Goal: Task Accomplishment & Management: Complete application form

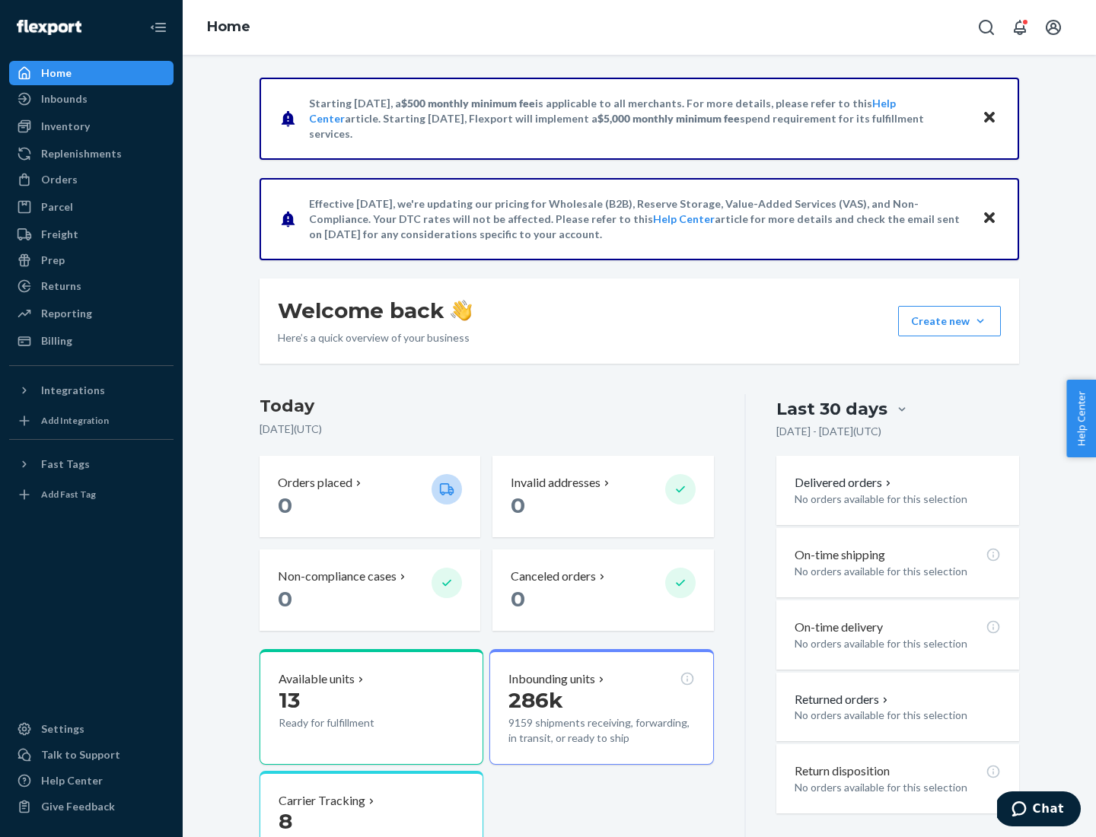
click at [980, 321] on button "Create new Create new inbound Create new order Create new product" at bounding box center [949, 321] width 103 height 30
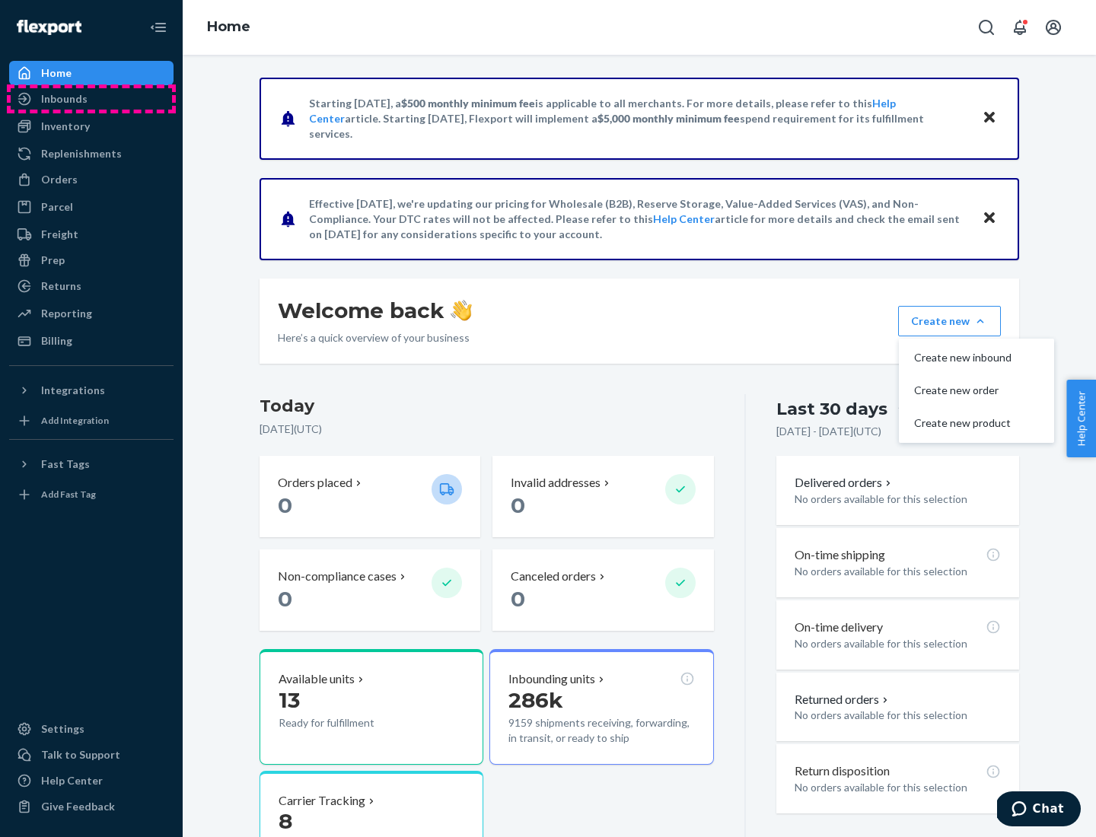
click at [91, 99] on div "Inbounds" at bounding box center [91, 98] width 161 height 21
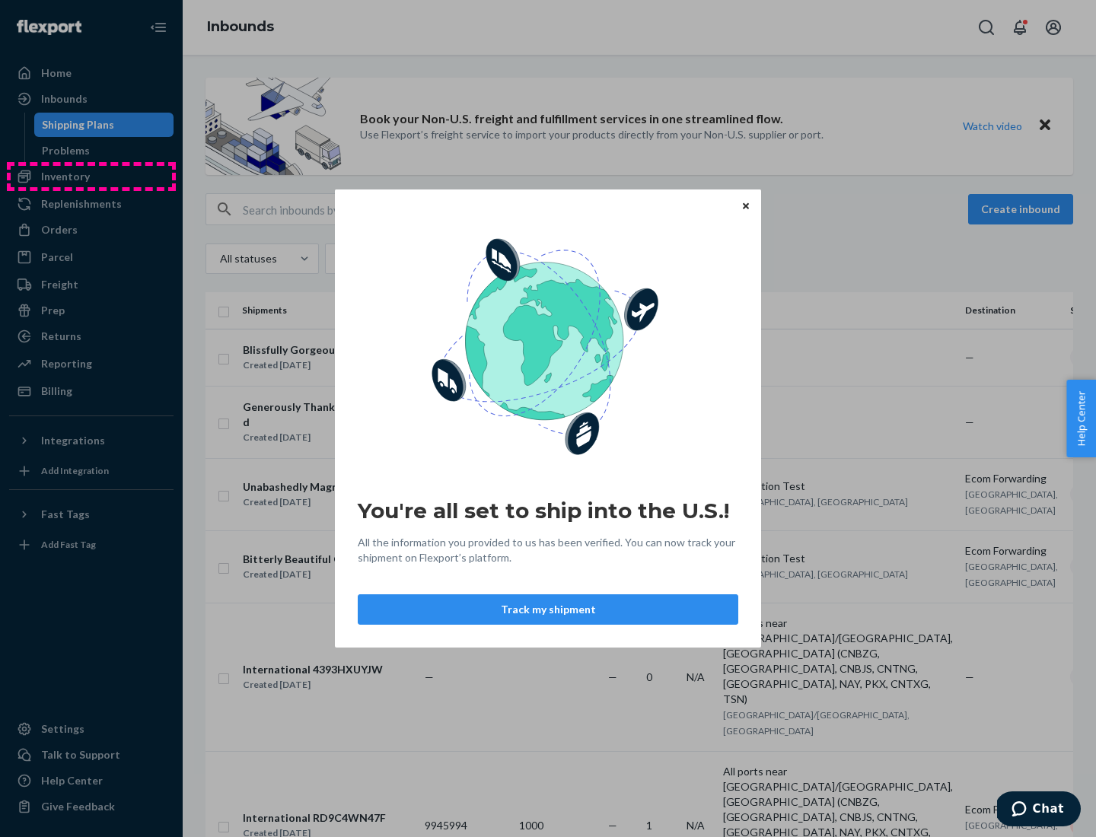
click at [91, 177] on div "You're all set to ship into the U.S.! All the information you provided to us ha…" at bounding box center [548, 418] width 1096 height 837
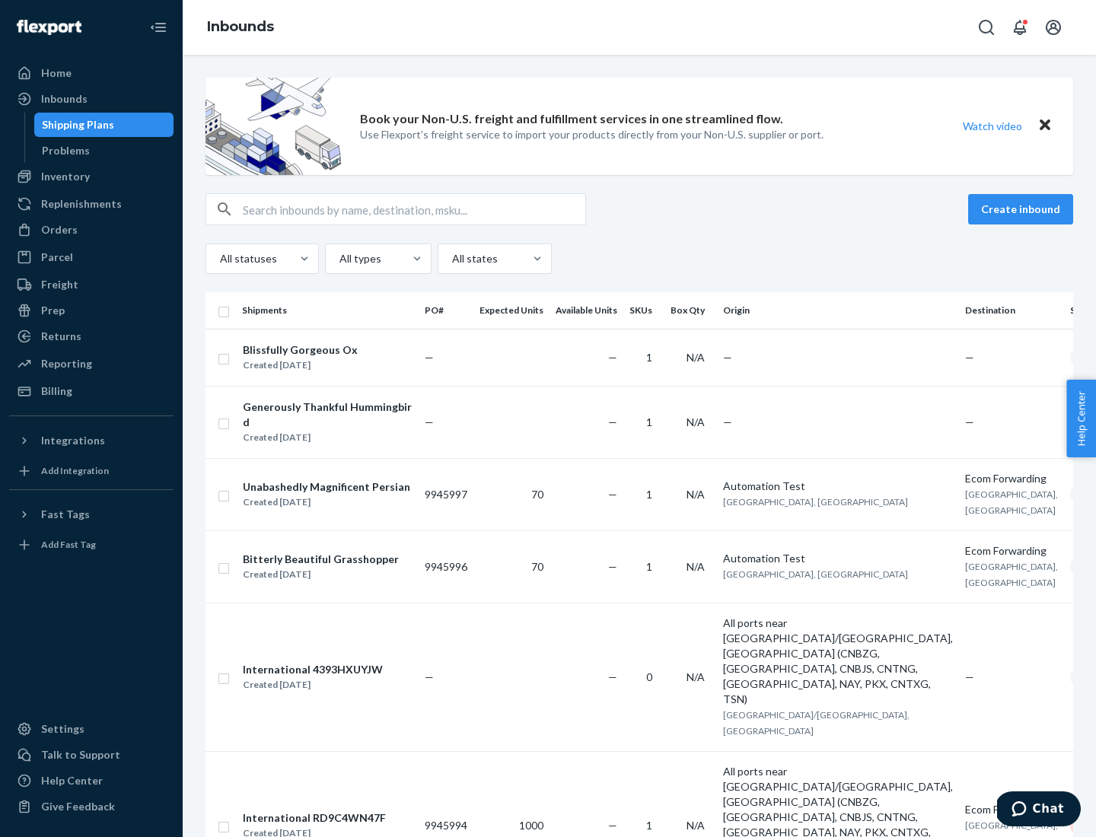
click at [639, 27] on div "Inbounds" at bounding box center [639, 27] width 913 height 55
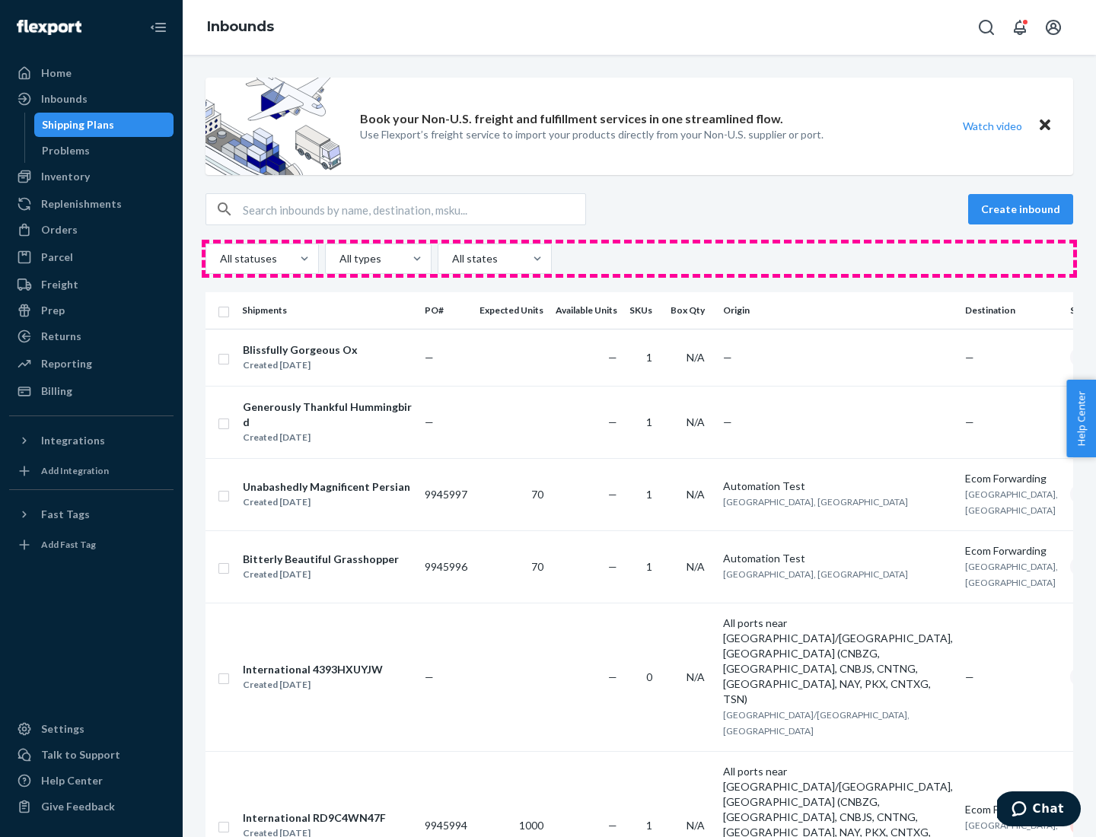
click at [639, 259] on div "All statuses All types All states" at bounding box center [638, 258] width 867 height 30
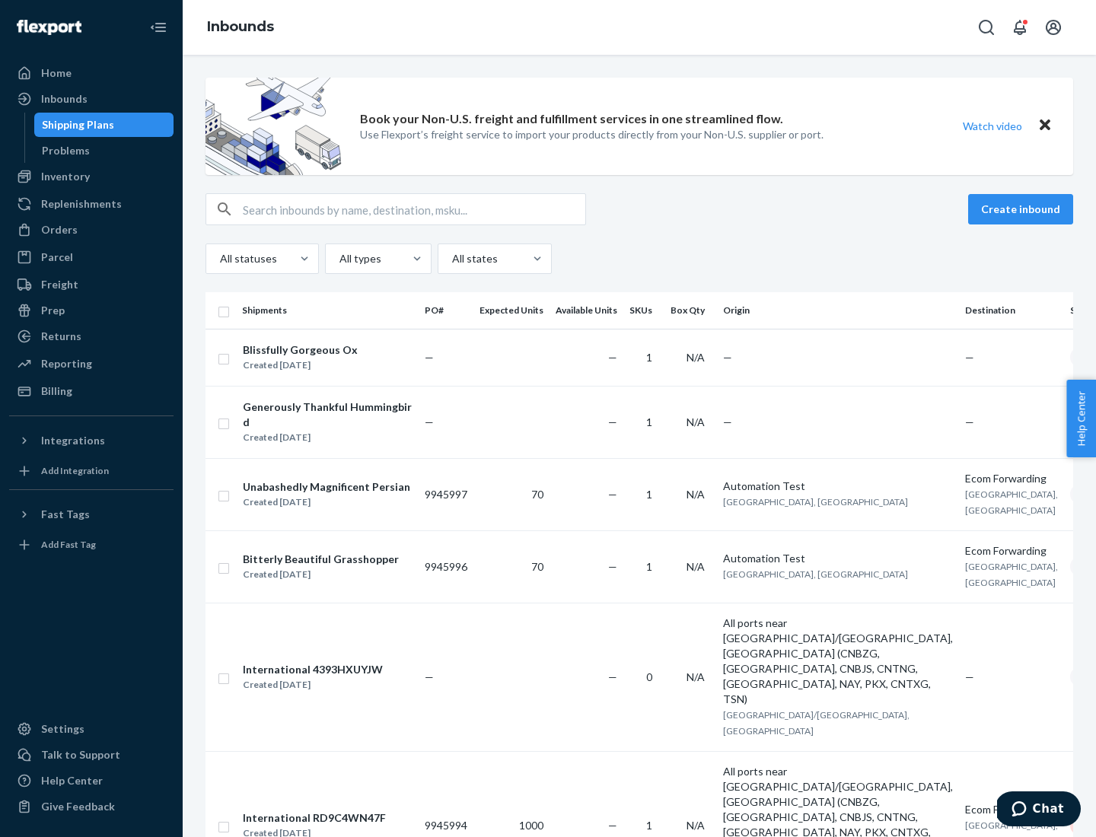
click at [75, 125] on div "Shipping Plans" at bounding box center [78, 124] width 72 height 15
click at [1022, 209] on button "Create inbound" at bounding box center [1020, 209] width 105 height 30
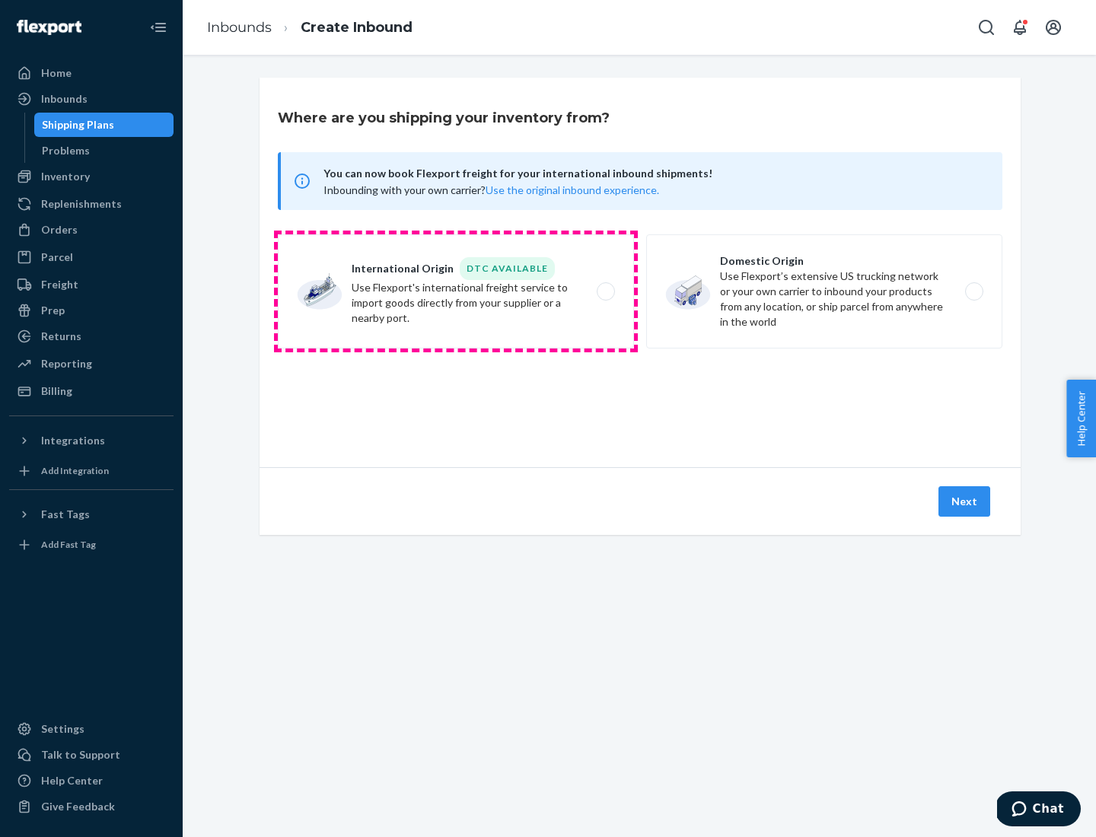
click at [456, 291] on label "International Origin DTC Available Use Flexport's international freight service…" at bounding box center [456, 291] width 356 height 114
click at [605, 291] on input "International Origin DTC Available Use Flexport's international freight service…" at bounding box center [610, 292] width 10 height 10
radio input "true"
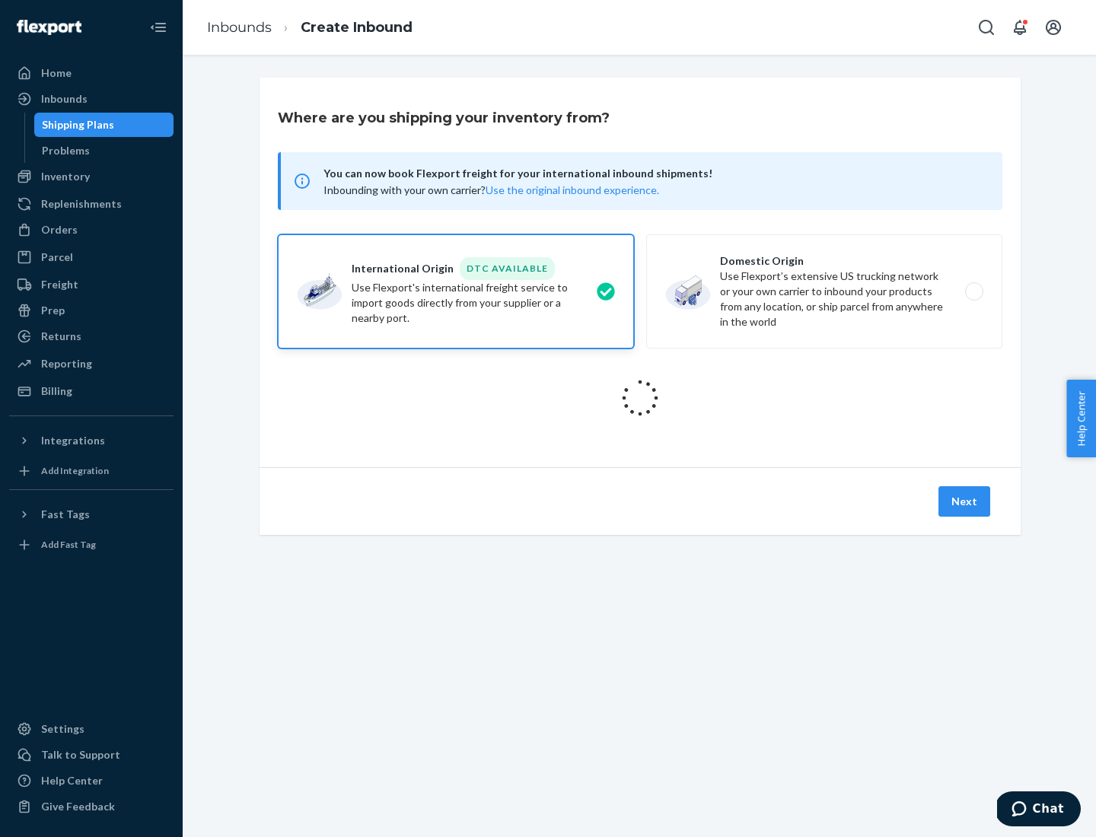
click at [640, 398] on icon at bounding box center [640, 398] width 52 height 52
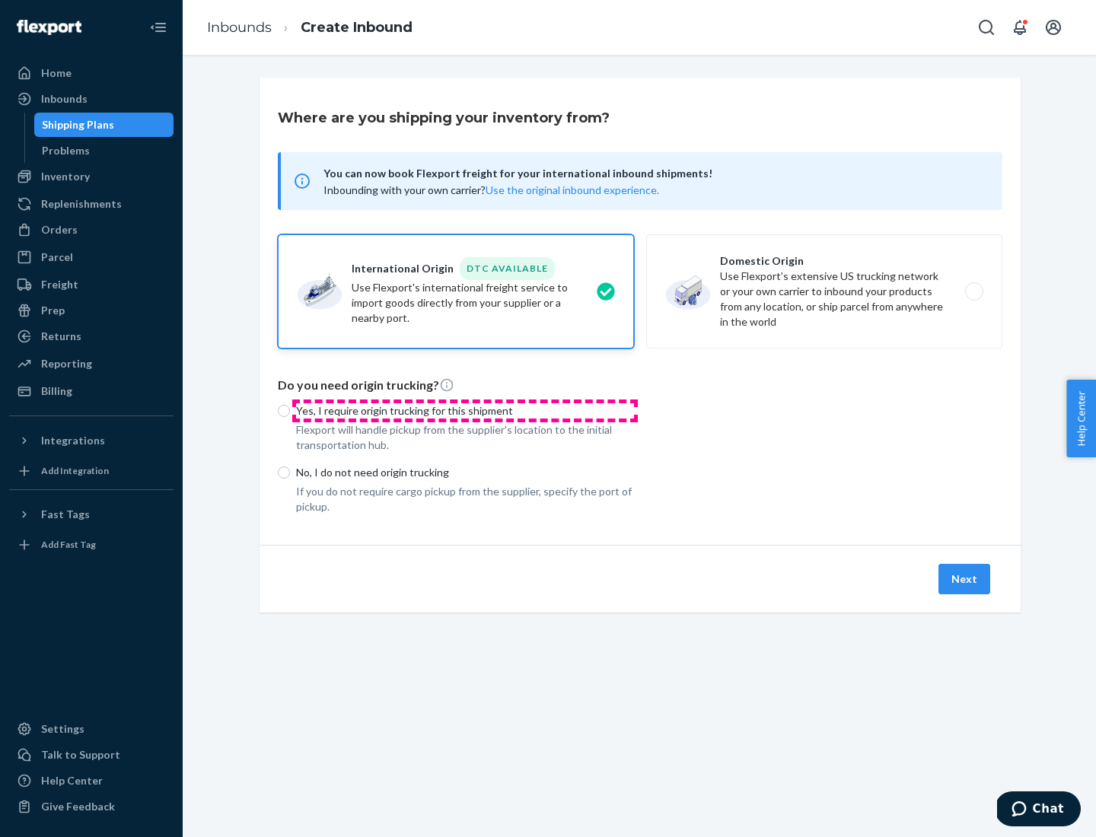
click at [465, 410] on p "Yes, I require origin trucking for this shipment" at bounding box center [465, 410] width 338 height 15
click at [290, 410] on input "Yes, I require origin trucking for this shipment" at bounding box center [284, 411] width 12 height 12
radio input "true"
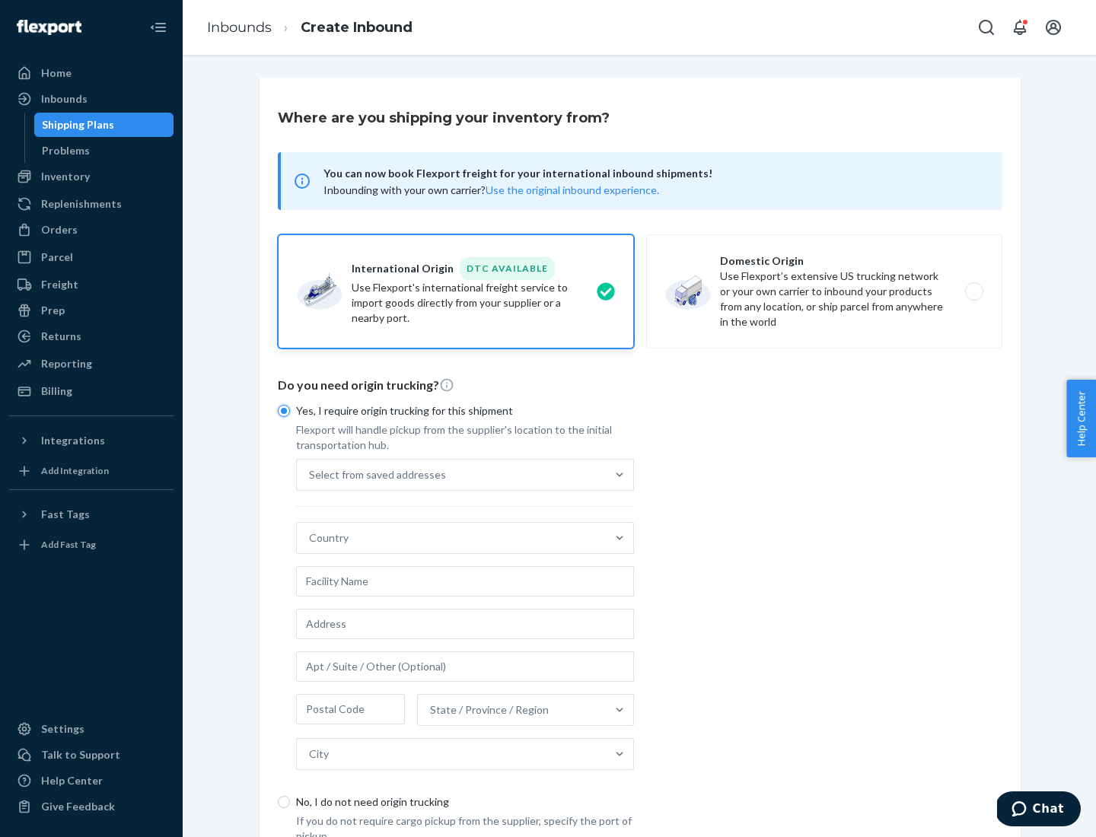
scroll to position [29, 0]
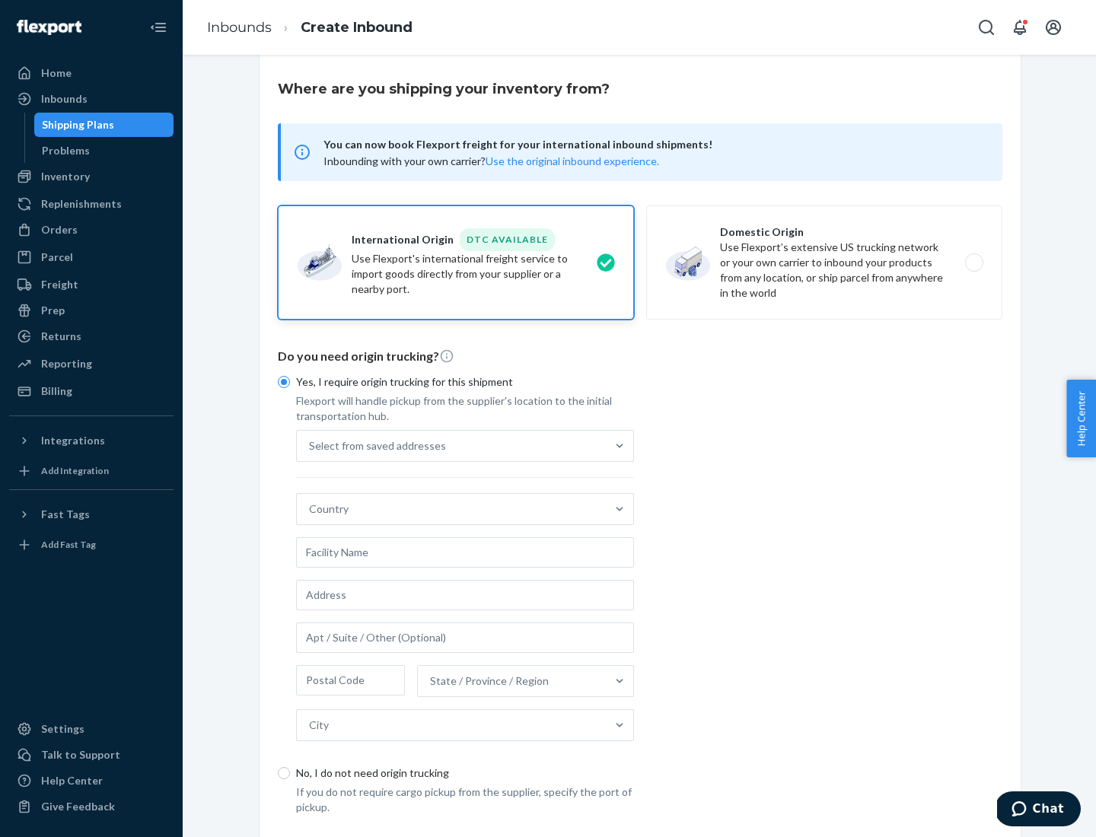
click at [451, 445] on div "Select from saved addresses" at bounding box center [451, 446] width 309 height 30
click at [310, 445] on input "Select from saved addresses" at bounding box center [310, 445] width 2 height 15
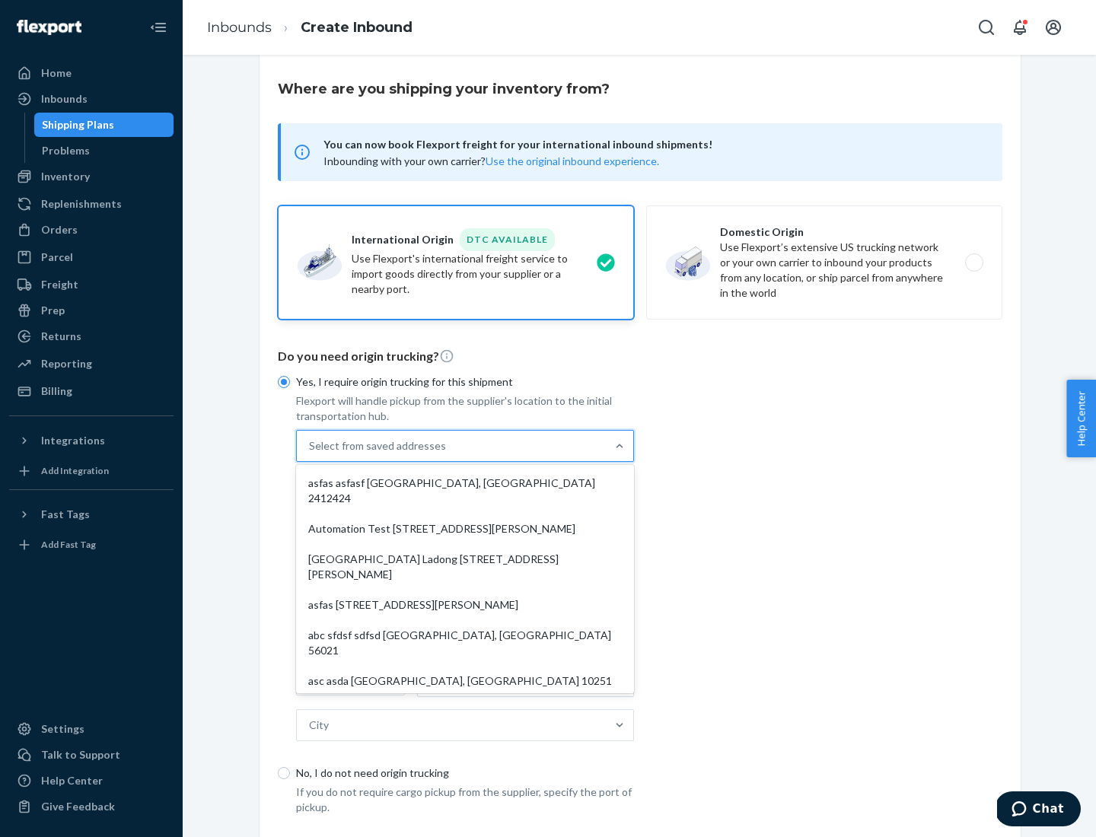
scroll to position [66, 0]
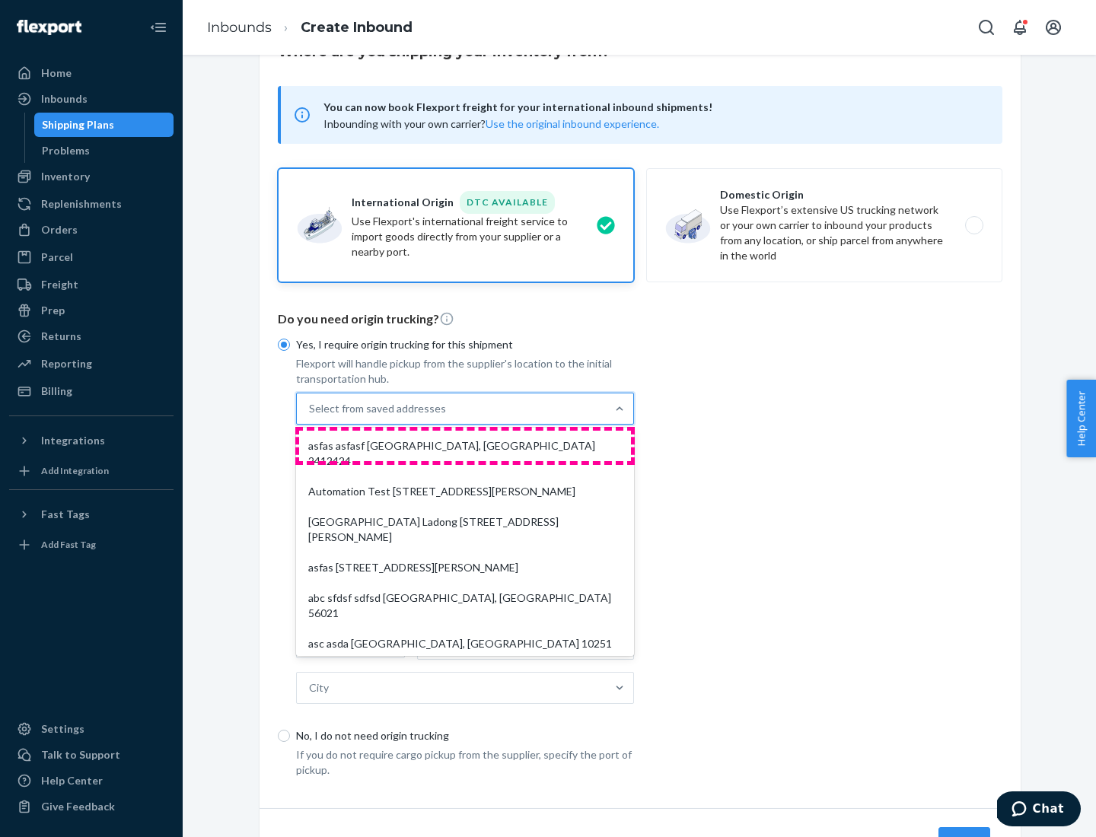
click at [465, 445] on div "asfas asfasf [GEOGRAPHIC_DATA], [GEOGRAPHIC_DATA] 2412424" at bounding box center [465, 454] width 332 height 46
click at [310, 416] on input "option asfas asfasf [GEOGRAPHIC_DATA], [GEOGRAPHIC_DATA] 2412424 focused, 1 of …" at bounding box center [310, 408] width 2 height 15
type input "asfas"
type input "asfasf"
type input "2412424"
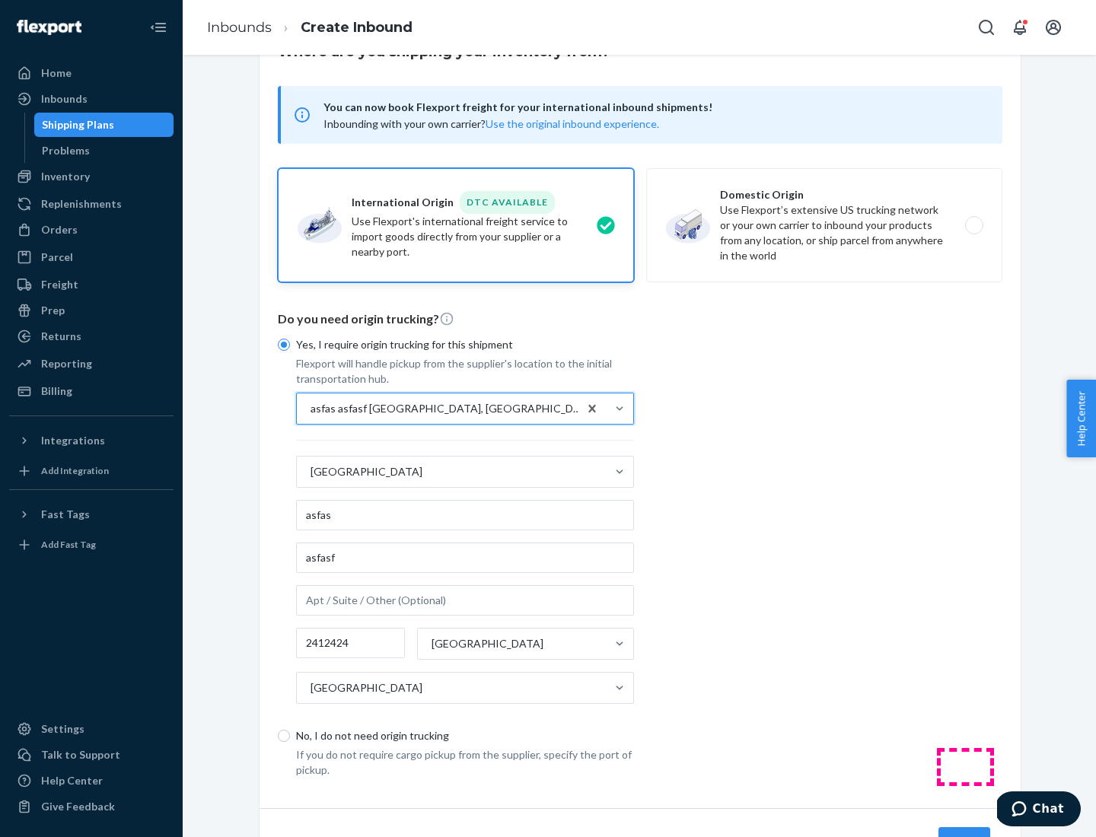
scroll to position [142, 0]
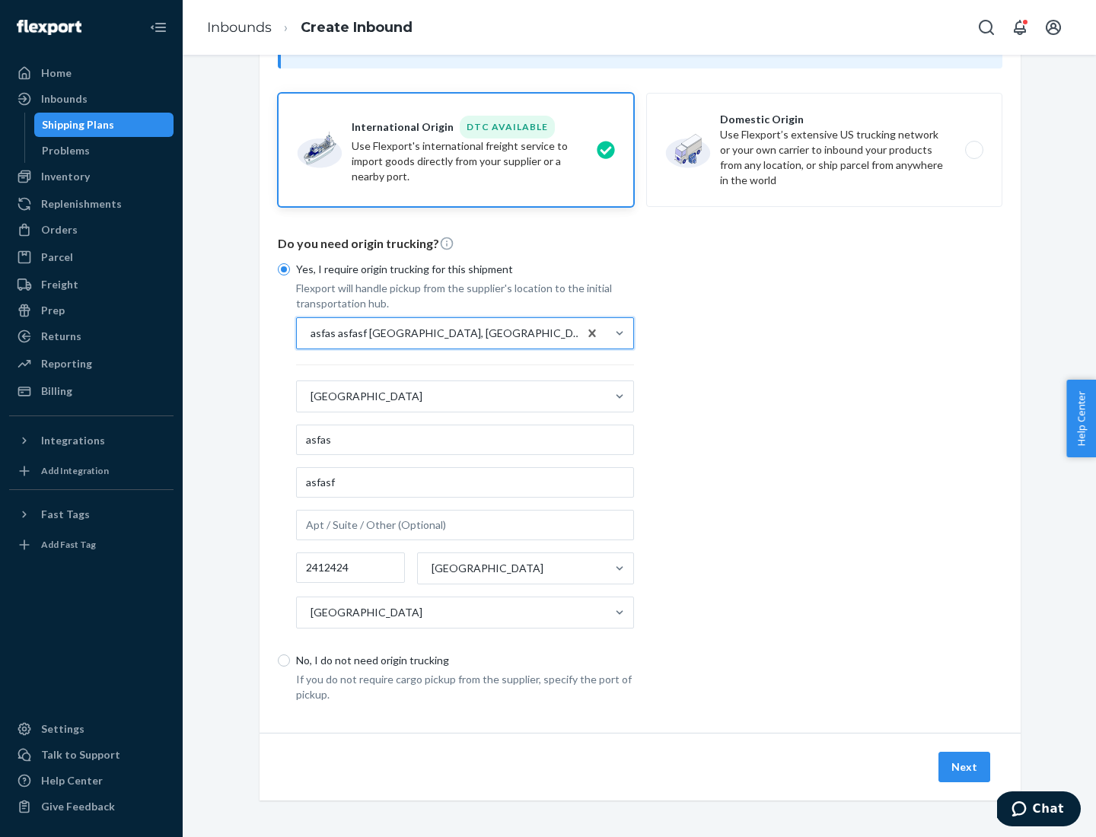
click at [965, 766] on button "Next" at bounding box center [964, 767] width 52 height 30
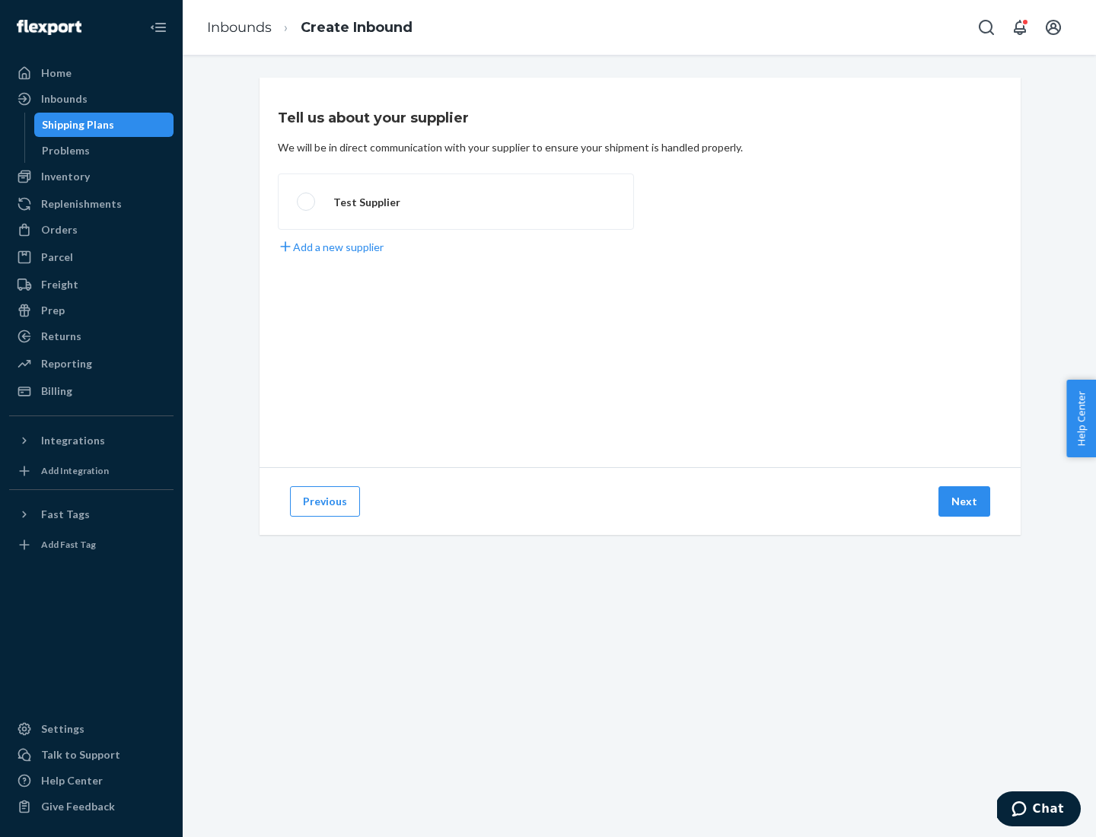
click at [456, 202] on label "Test Supplier" at bounding box center [456, 201] width 356 height 56
click at [307, 202] on input "Test Supplier" at bounding box center [302, 202] width 10 height 10
radio input "true"
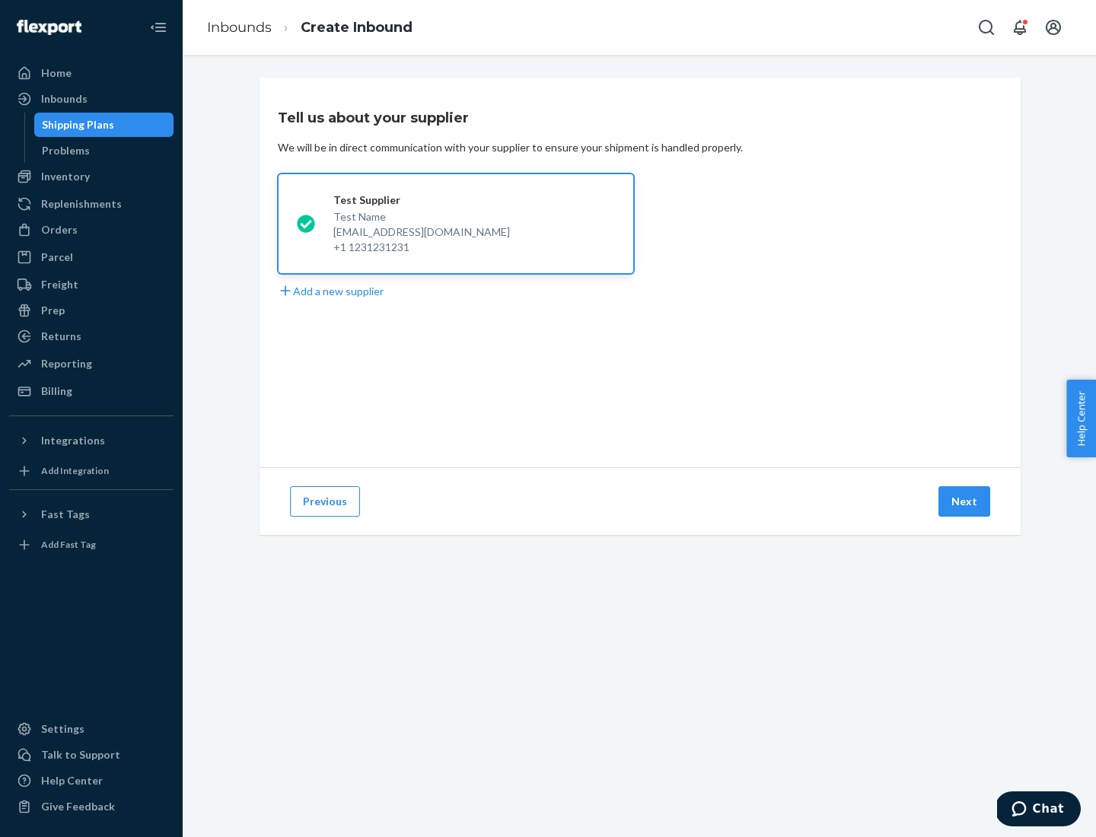
click at [965, 501] on button "Next" at bounding box center [964, 501] width 52 height 30
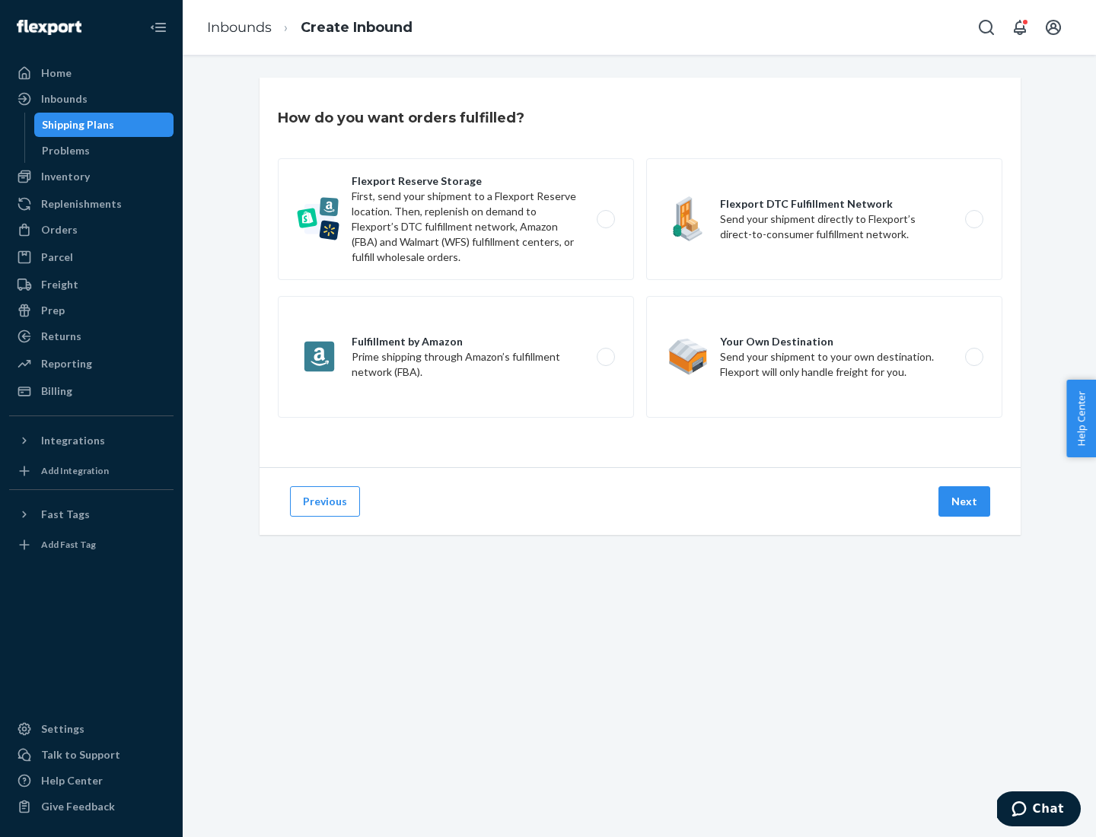
click at [456, 357] on label "Fulfillment by Amazon Prime shipping through Amazon’s fulfillment network (FBA)." at bounding box center [456, 357] width 356 height 122
click at [605, 357] on input "Fulfillment by Amazon Prime shipping through Amazon’s fulfillment network (FBA)." at bounding box center [610, 357] width 10 height 10
radio input "true"
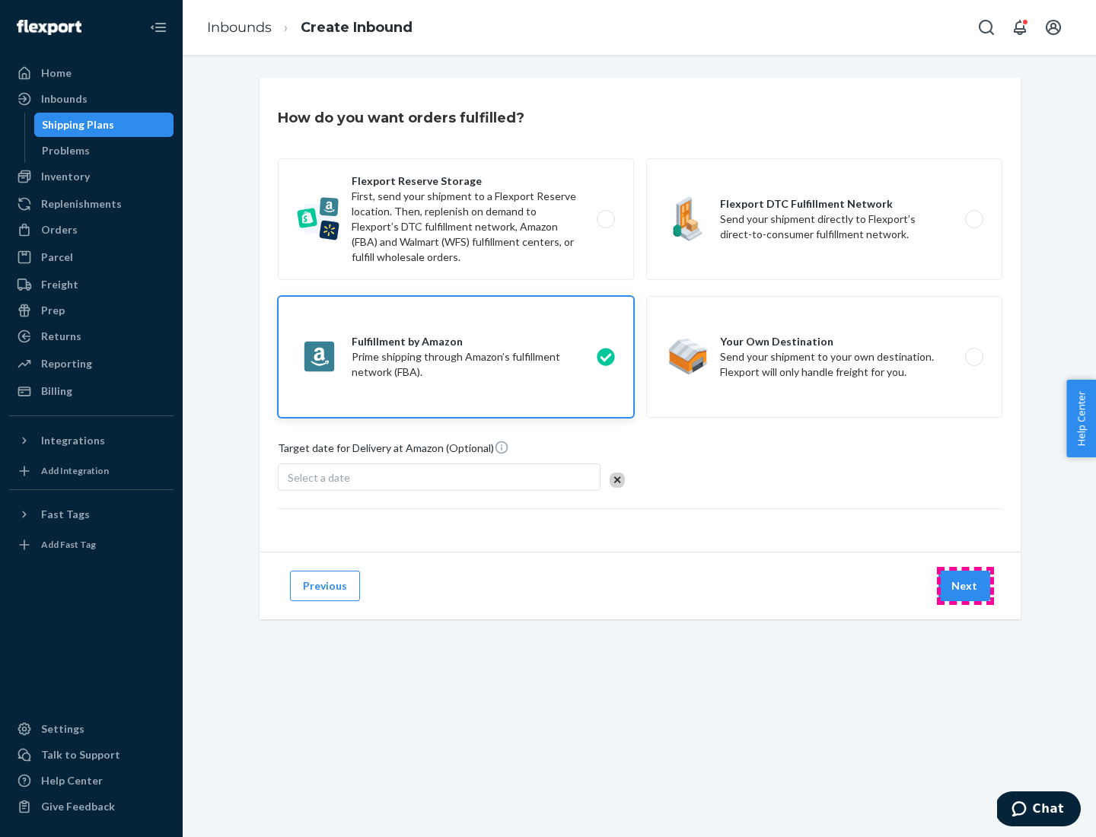
click at [965, 586] on button "Next" at bounding box center [964, 586] width 52 height 30
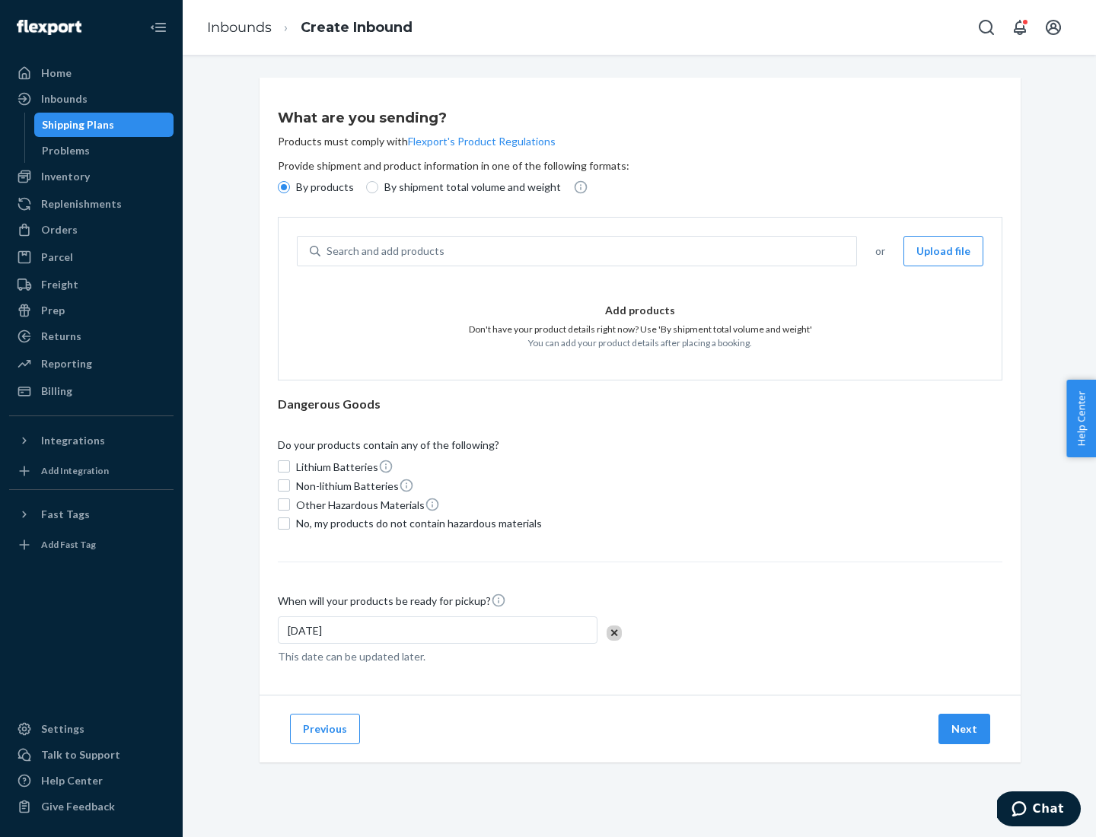
click at [468, 187] on p "By shipment total volume and weight" at bounding box center [472, 187] width 177 height 15
click at [378, 187] on input "By shipment total volume and weight" at bounding box center [372, 187] width 12 height 12
radio input "true"
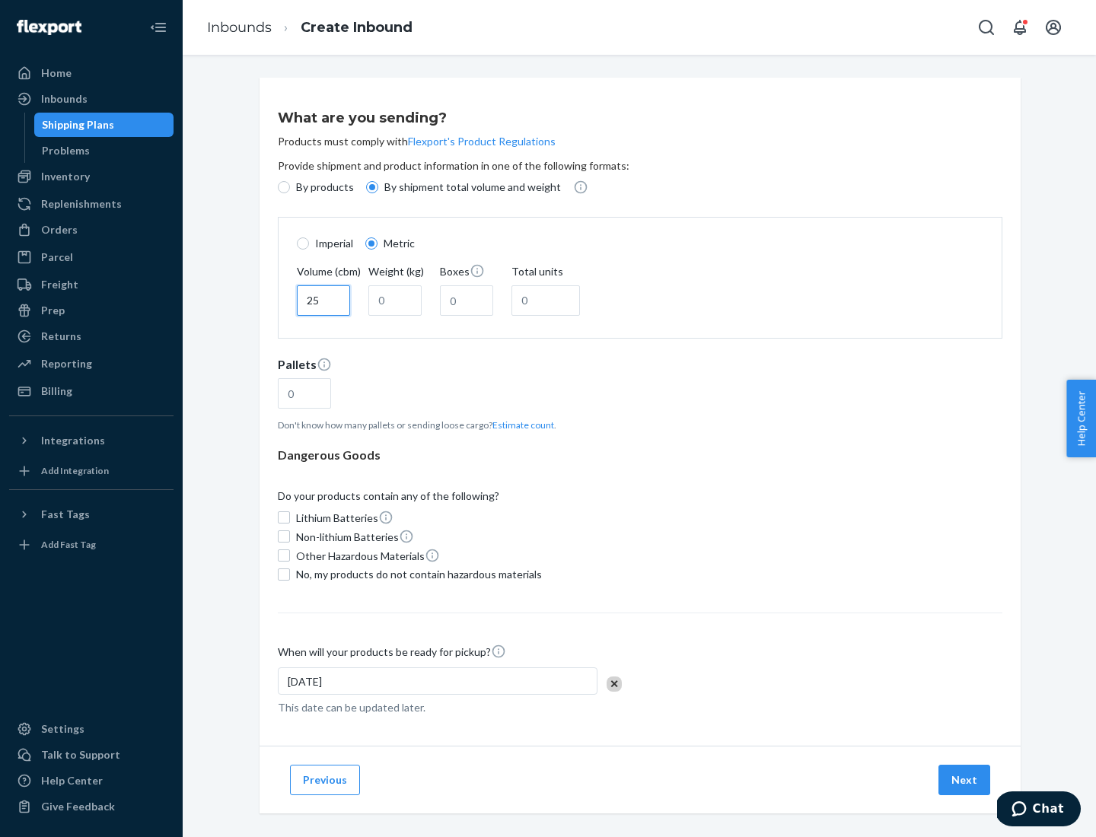
type input "25"
type input "100"
type input "50"
type input "500"
click at [520, 425] on button "Estimate count" at bounding box center [523, 424] width 62 height 13
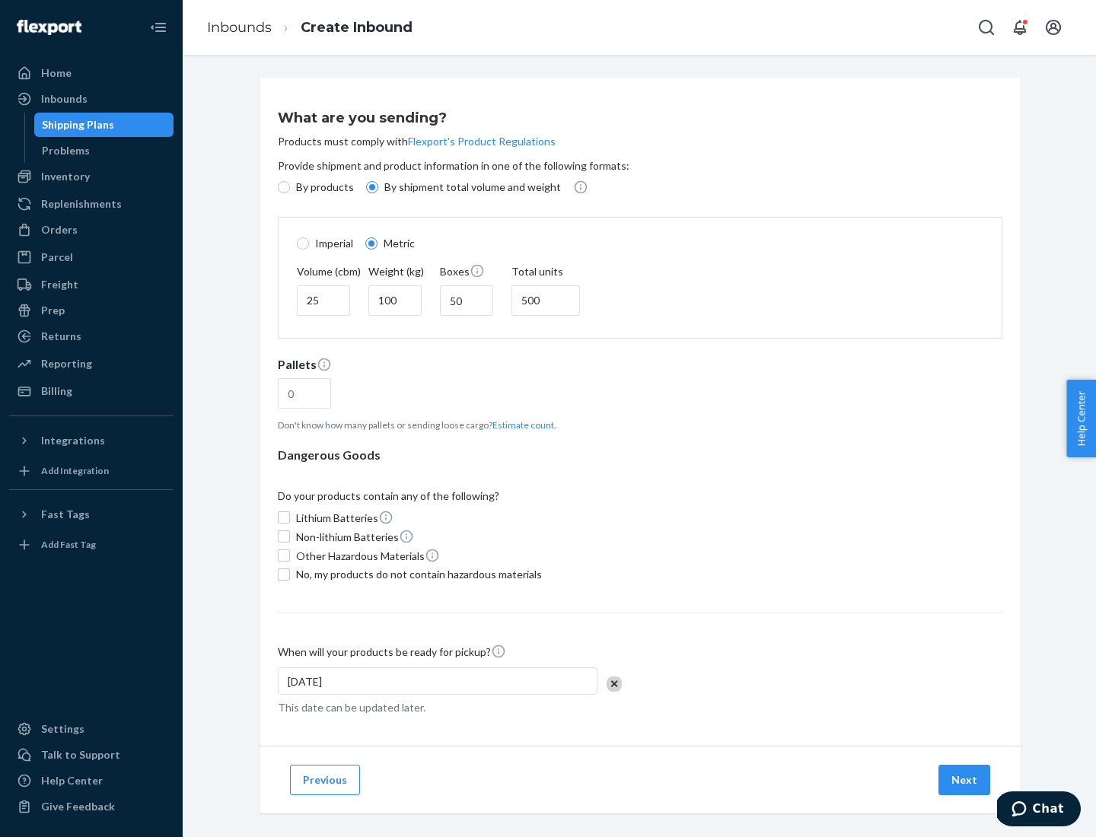
type input "16"
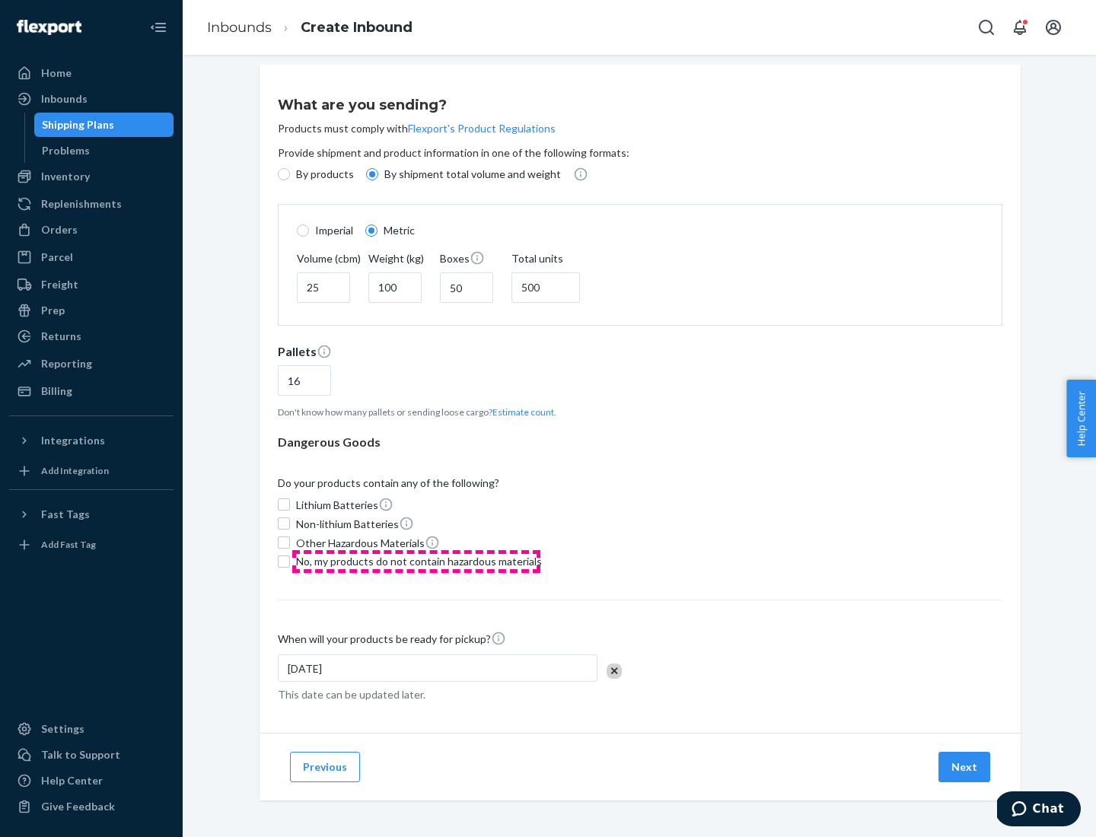
click at [416, 561] on span "No, my products do not contain hazardous materials" at bounding box center [419, 561] width 246 height 15
click at [290, 561] on input "No, my products do not contain hazardous materials" at bounding box center [284, 561] width 12 height 12
checkbox input "true"
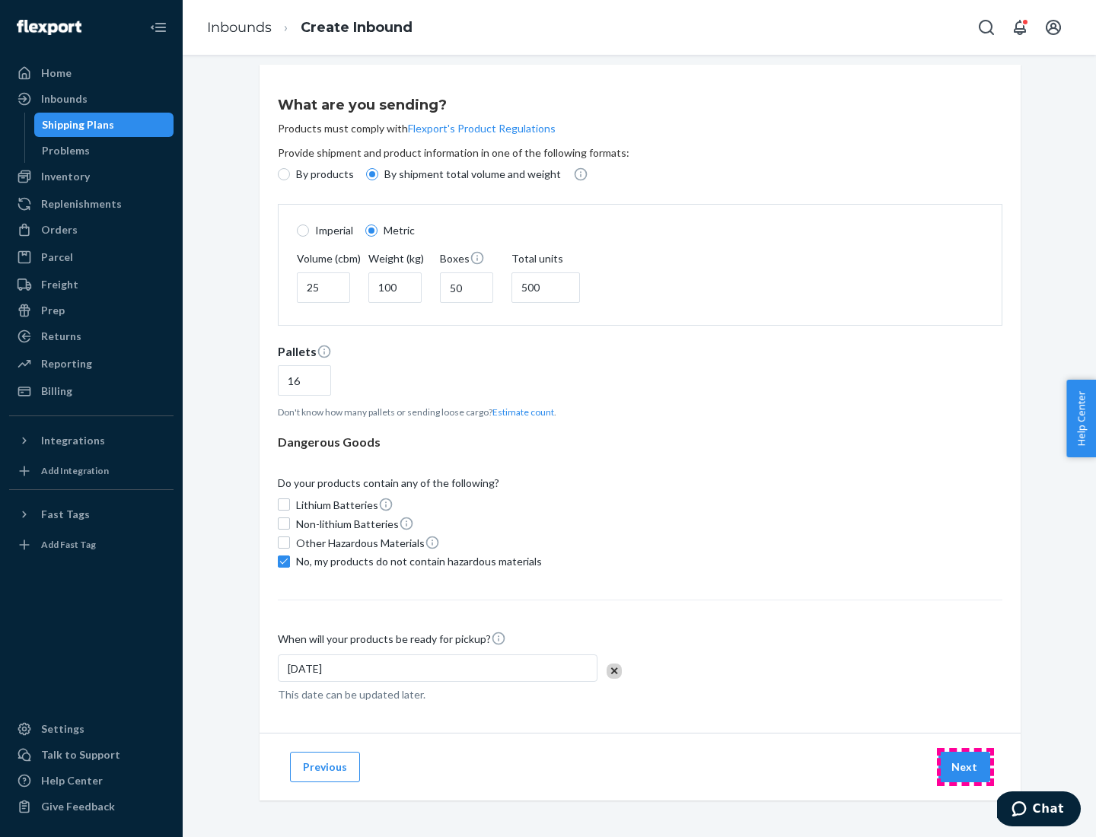
click at [965, 766] on button "Next" at bounding box center [964, 767] width 52 height 30
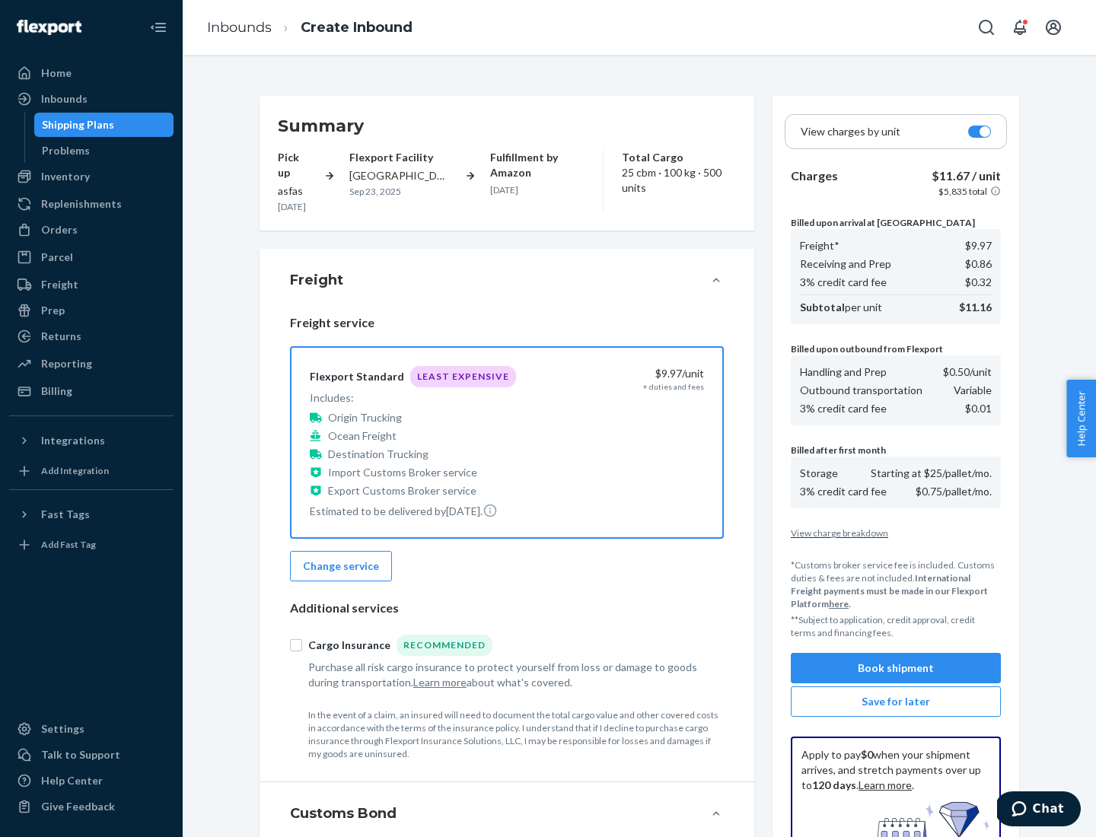
scroll to position [222, 0]
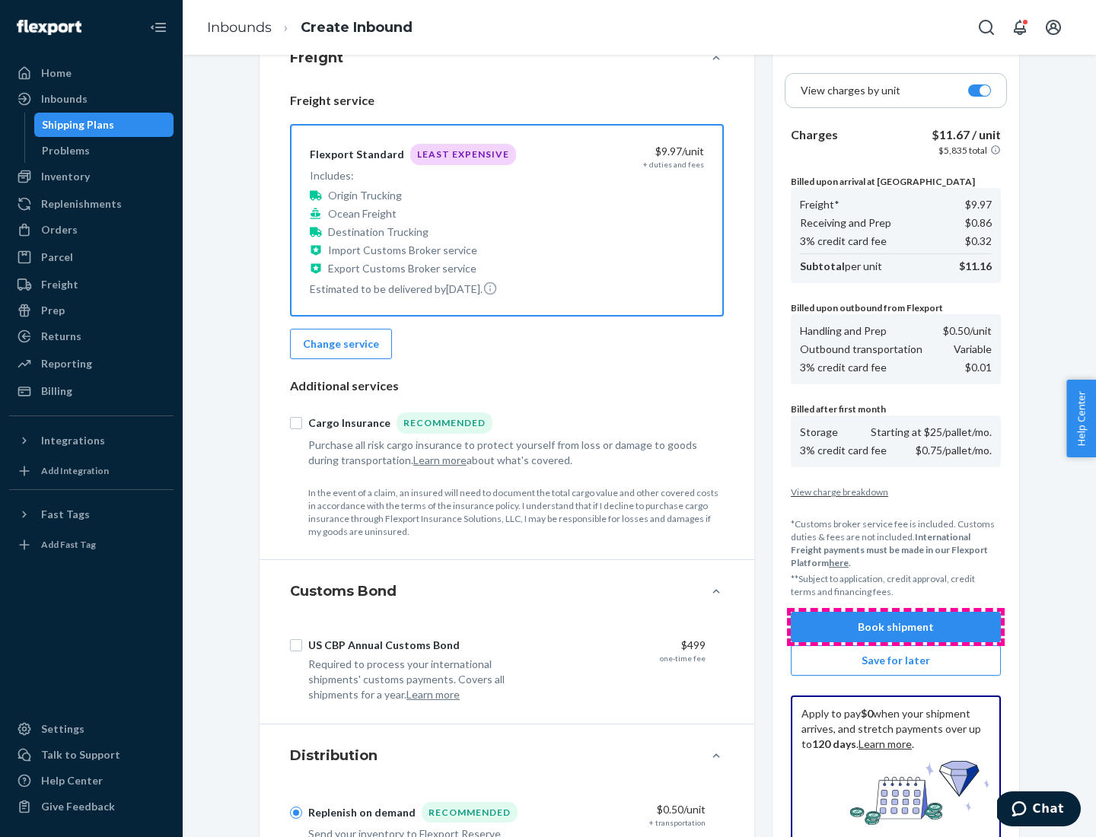
click at [895, 627] on button "Book shipment" at bounding box center [895, 627] width 210 height 30
